Goal: Transaction & Acquisition: Obtain resource

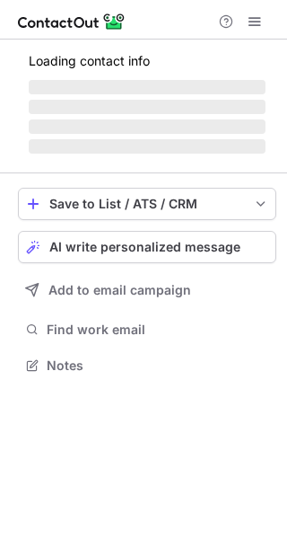
scroll to position [405, 287]
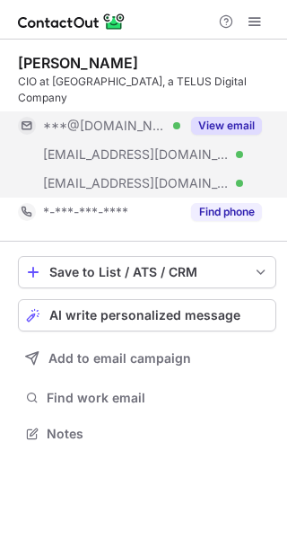
click at [241, 117] on button "View email" at bounding box center [226, 126] width 71 height 18
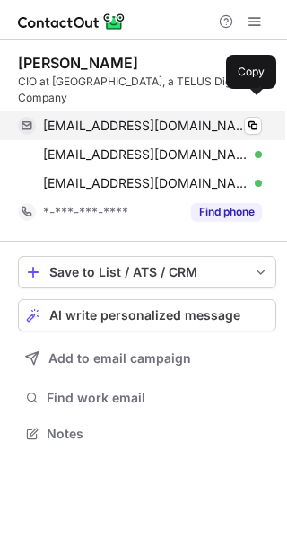
scroll to position [405, 287]
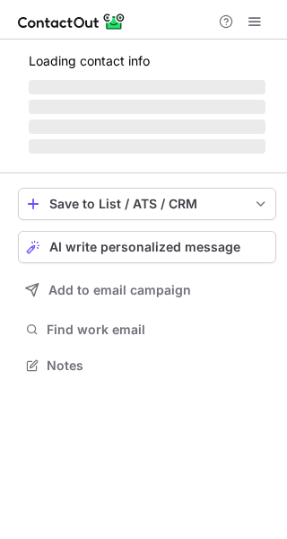
scroll to position [347, 287]
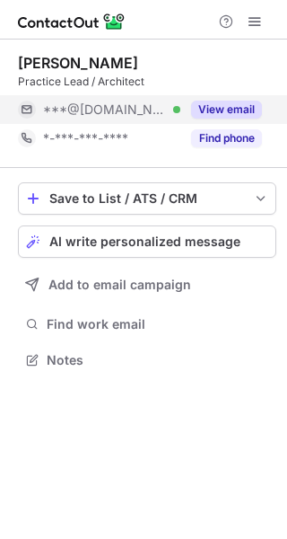
click at [241, 101] on button "View email" at bounding box center [226, 110] width 71 height 18
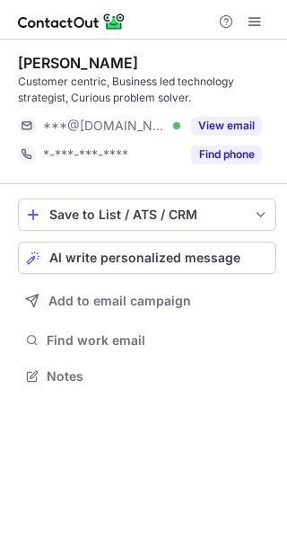
scroll to position [364, 287]
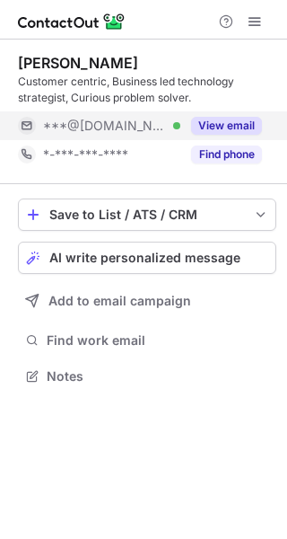
click at [242, 129] on button "View email" at bounding box center [226, 126] width 71 height 18
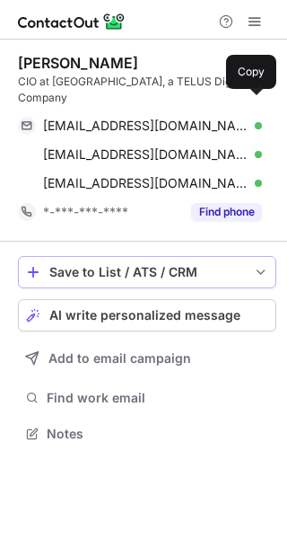
scroll to position [405, 287]
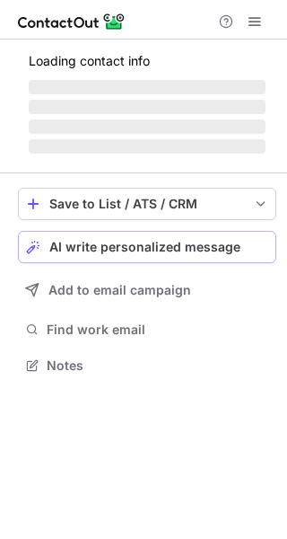
scroll to position [347, 287]
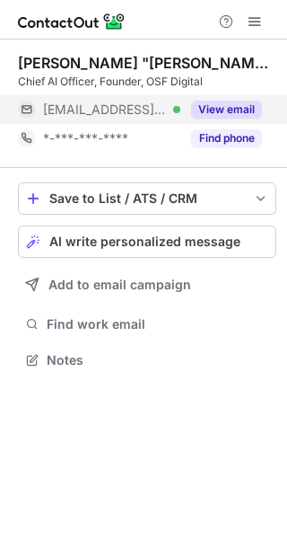
click at [223, 105] on button "View email" at bounding box center [226, 110] width 71 height 18
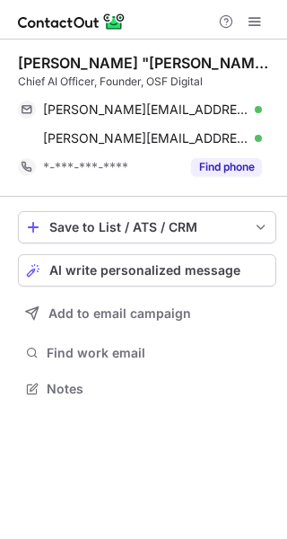
scroll to position [376, 287]
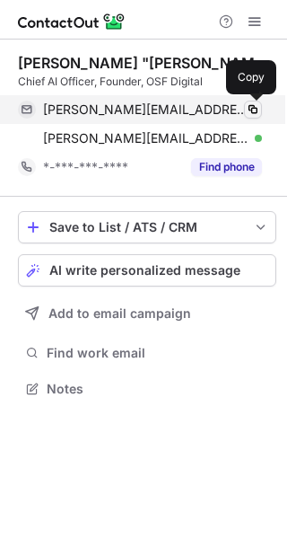
click at [252, 107] on span at bounding box center [253, 109] width 14 height 14
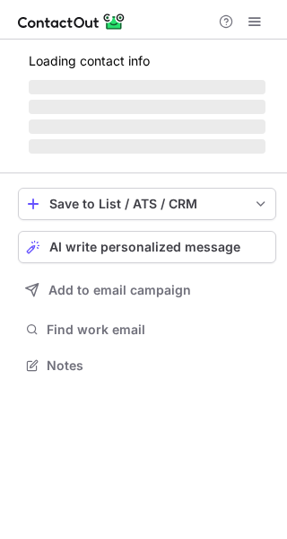
scroll to position [376, 287]
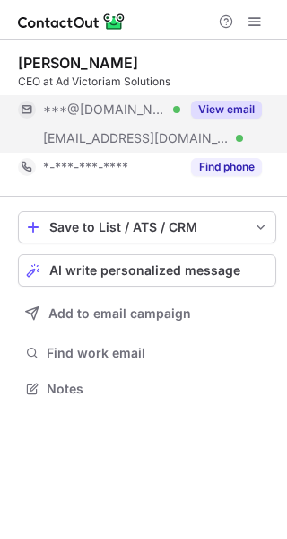
click at [241, 109] on button "View email" at bounding box center [226, 110] width 71 height 18
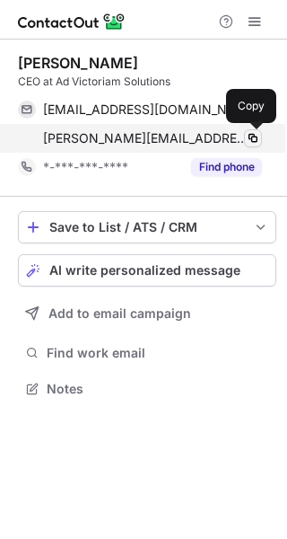
click at [251, 139] on span at bounding box center [253, 138] width 14 height 14
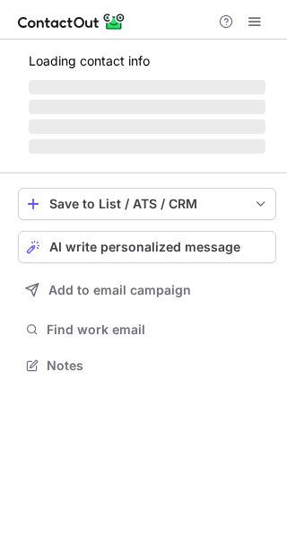
scroll to position [392, 287]
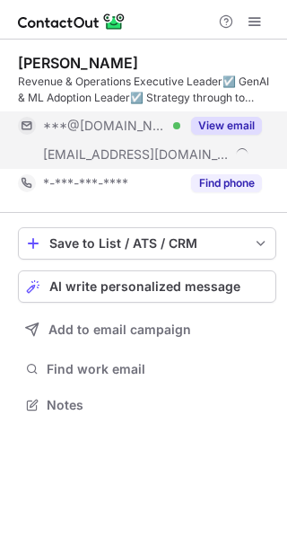
click at [236, 127] on button "View email" at bounding box center [226, 126] width 71 height 18
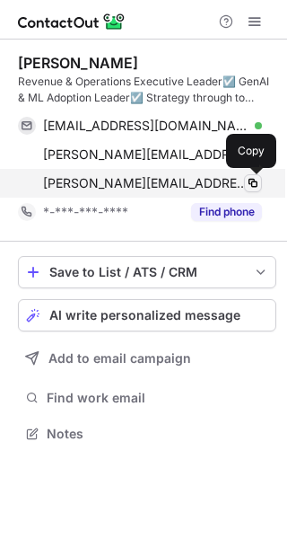
click at [249, 180] on span at bounding box center [253, 183] width 14 height 14
